Goal: Navigation & Orientation: Find specific page/section

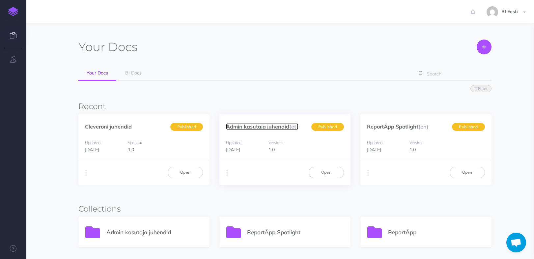
click at [258, 127] on link "Admin kasutaja juhendid (et)" at bounding box center [262, 126] width 73 height 7
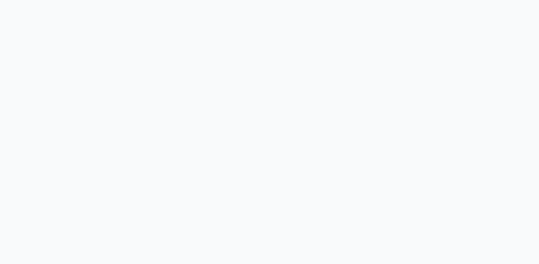
select select "et"
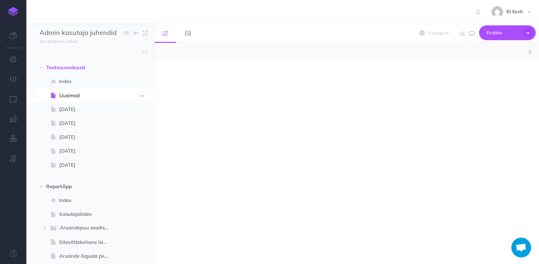
click at [90, 95] on span "Uusimad" at bounding box center [86, 96] width 55 height 8
select select "null"
